Goal: Task Accomplishment & Management: Manage account settings

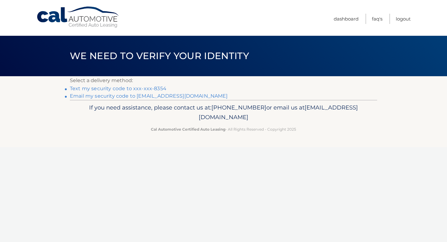
click at [129, 90] on link "Text my security code to xxx-xxx-8354" at bounding box center [118, 88] width 97 height 6
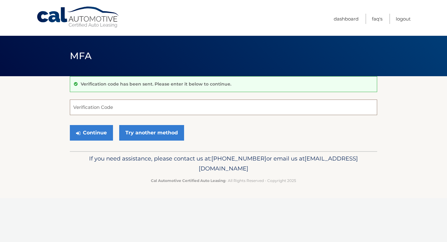
click at [140, 108] on input "Verification Code" at bounding box center [224, 107] width 308 height 16
type input "666468"
click at [70, 125] on button "Continue" at bounding box center [91, 133] width 43 height 16
click at [80, 137] on button "Continue" at bounding box center [91, 133] width 43 height 16
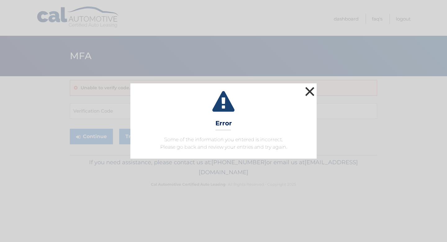
click at [307, 94] on button "×" at bounding box center [310, 91] width 12 height 12
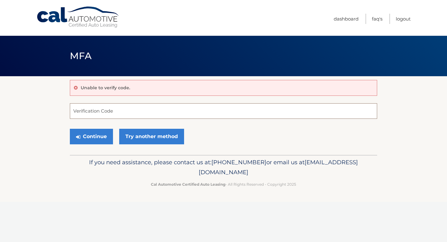
click at [120, 109] on input "Verification Code" at bounding box center [224, 111] width 308 height 16
click at [89, 141] on button "Continue" at bounding box center [91, 137] width 43 height 16
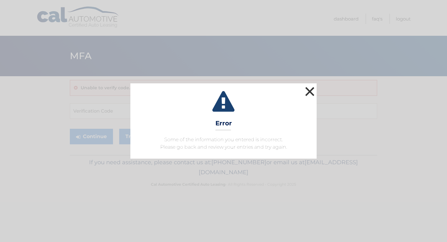
click at [304, 92] on button "×" at bounding box center [310, 91] width 12 height 12
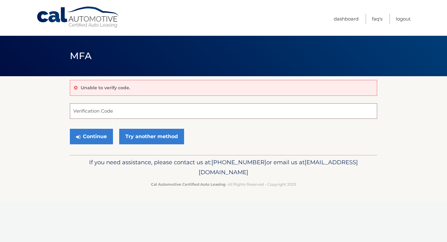
click at [228, 108] on input "Verification Code" at bounding box center [224, 111] width 308 height 16
type input "666468"
click at [84, 131] on button "Continue" at bounding box center [91, 137] width 43 height 16
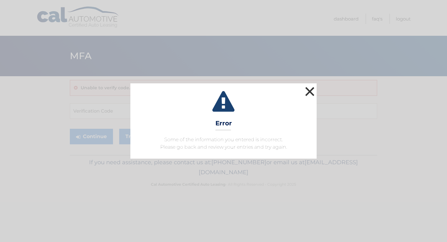
click at [311, 90] on button "×" at bounding box center [310, 91] width 12 height 12
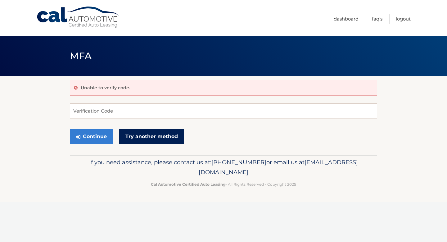
click at [168, 141] on link "Try another method" at bounding box center [151, 137] width 65 height 16
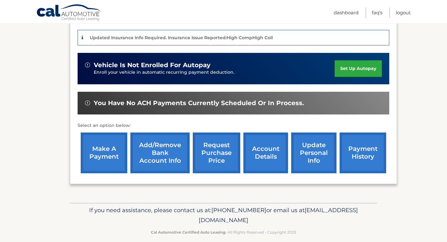
scroll to position [158, 0]
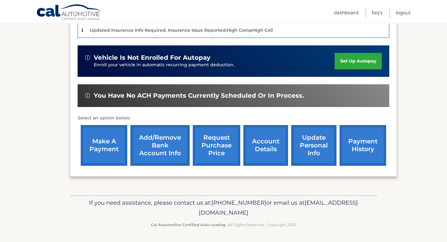
click at [114, 143] on link "make a payment" at bounding box center [104, 145] width 47 height 41
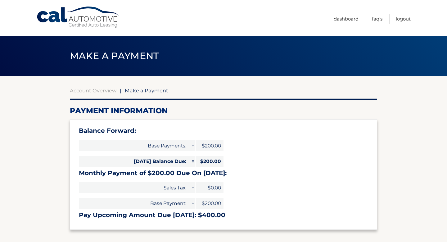
select select "MjMwMjM2YzktNTg5OS00MzQ4LWIwZmItMDAzZWMzYWFkNjlk"
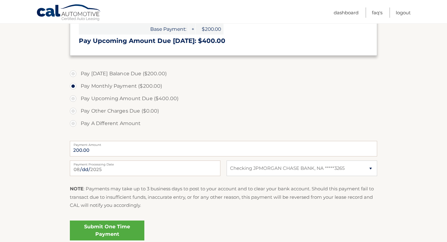
scroll to position [223, 0]
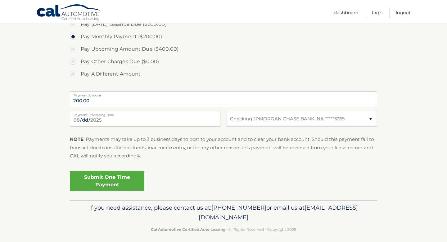
click at [110, 184] on link "Submit One Time Payment" at bounding box center [107, 181] width 75 height 20
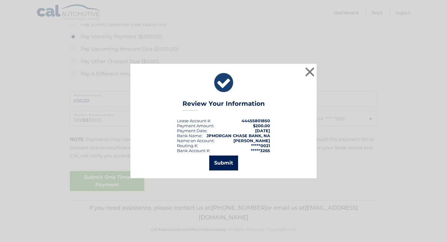
click at [212, 164] on button "Submit" at bounding box center [223, 162] width 29 height 15
